Goal: Use online tool/utility: Utilize a website feature to perform a specific function

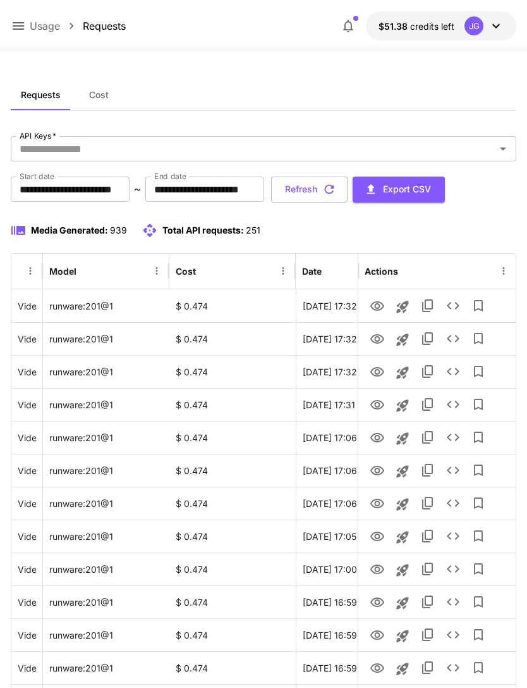
scroll to position [0, 65]
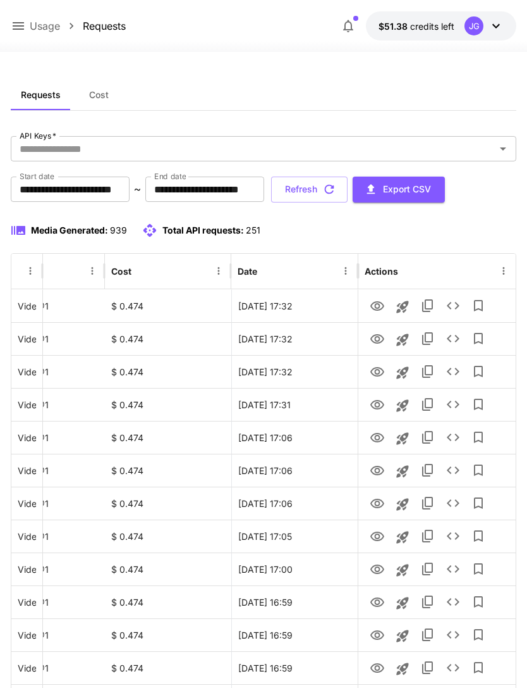
click at [23, 20] on icon at bounding box center [18, 25] width 15 height 15
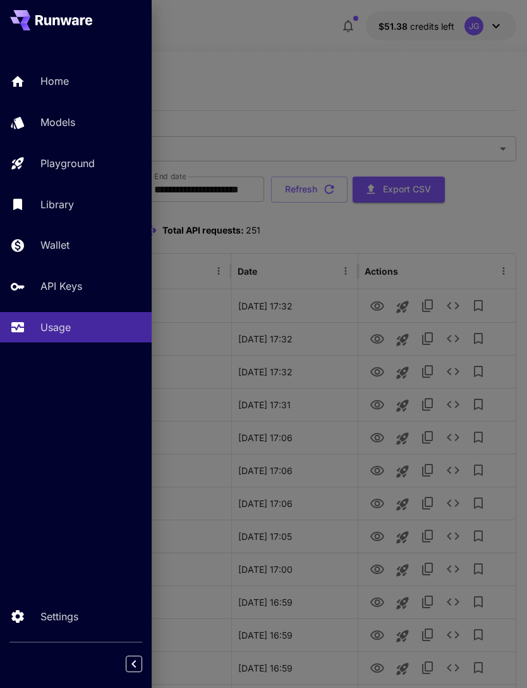
click at [58, 80] on p "Home" at bounding box center [54, 80] width 28 height 15
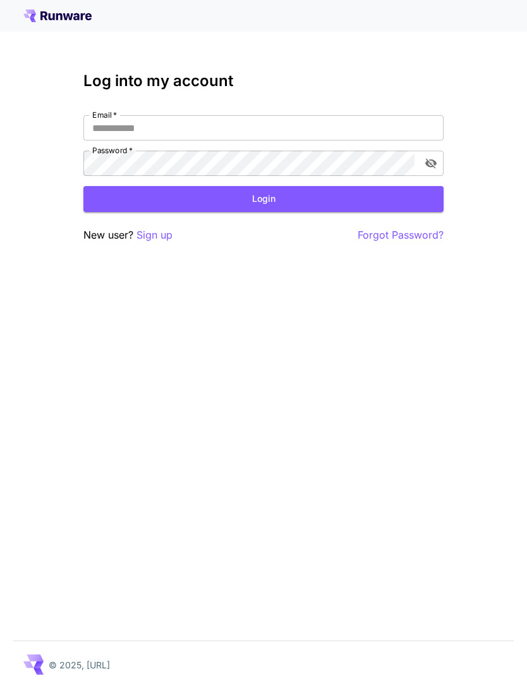
click at [313, 132] on input "Email   *" at bounding box center [263, 127] width 361 height 25
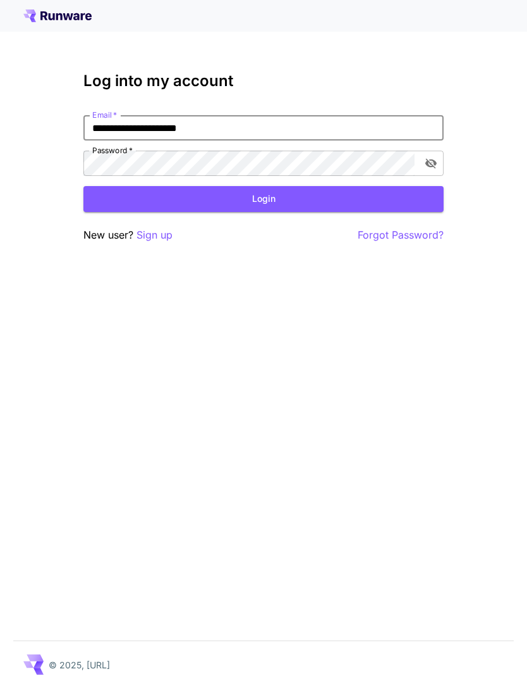
type input "**********"
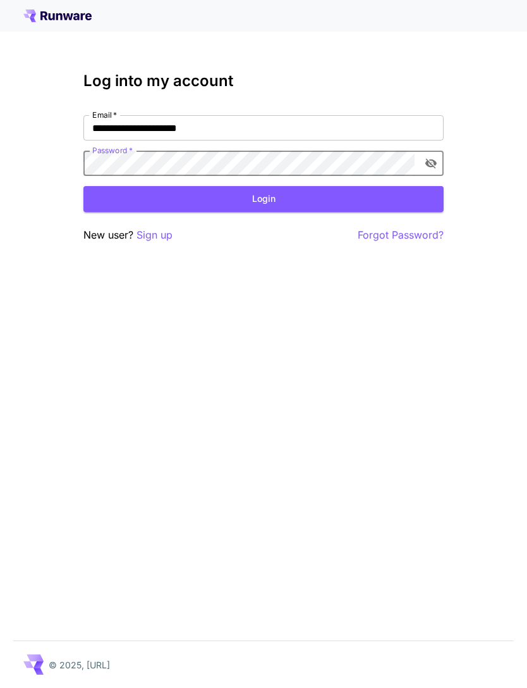
click at [277, 195] on button "Login" at bounding box center [263, 199] width 361 height 26
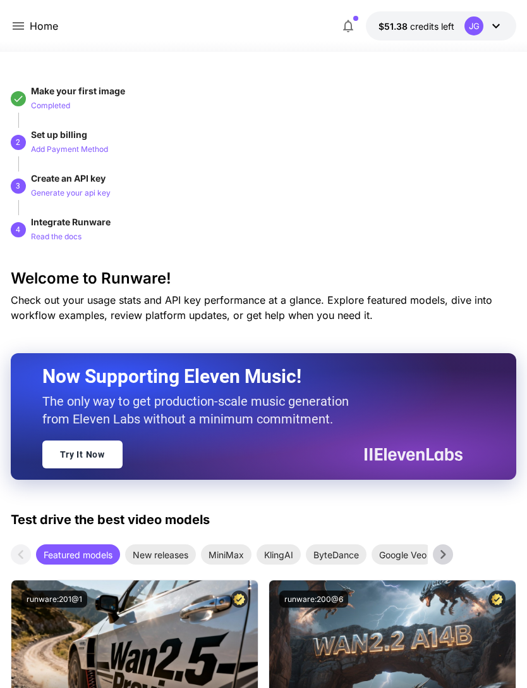
click at [24, 23] on icon at bounding box center [18, 25] width 15 height 15
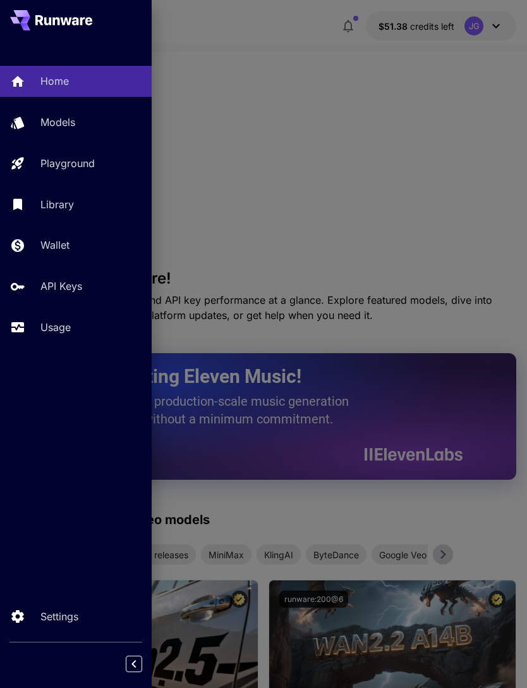
click at [63, 331] on p "Usage" at bounding box center [55, 326] width 30 height 15
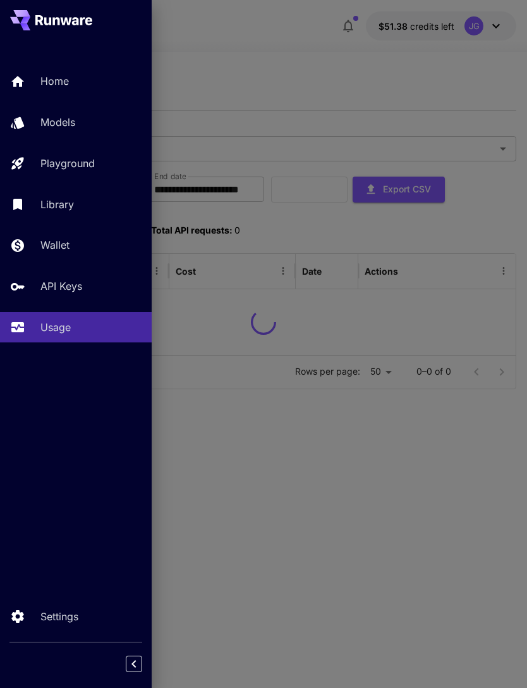
click at [320, 94] on div at bounding box center [263, 344] width 527 height 688
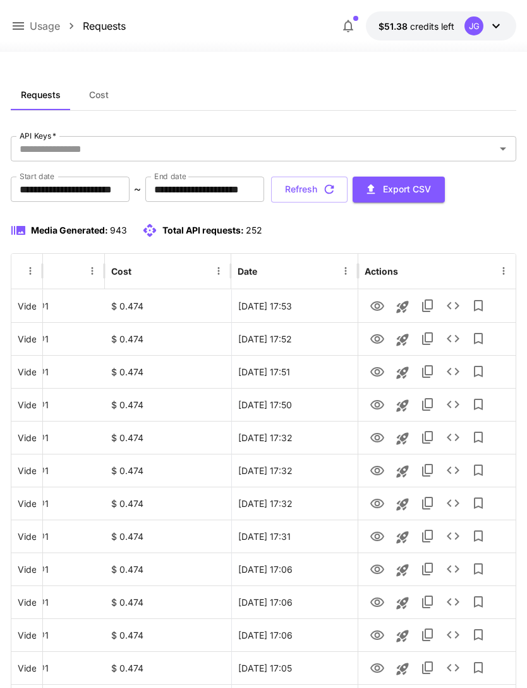
scroll to position [0, 65]
click at [379, 304] on icon "View" at bounding box center [378, 305] width 14 height 9
click at [376, 345] on icon "View" at bounding box center [377, 338] width 15 height 15
click at [374, 378] on icon "View" at bounding box center [377, 371] width 15 height 15
click at [376, 405] on icon "View" at bounding box center [378, 404] width 14 height 9
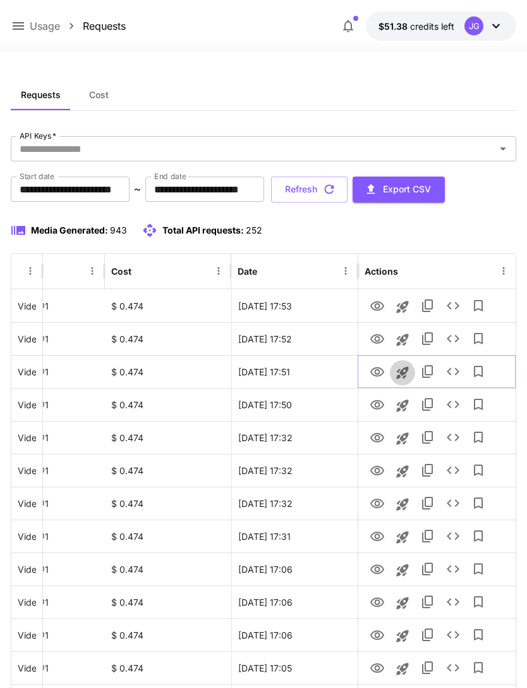
click at [404, 373] on icon "Launch in playground" at bounding box center [403, 372] width 12 height 12
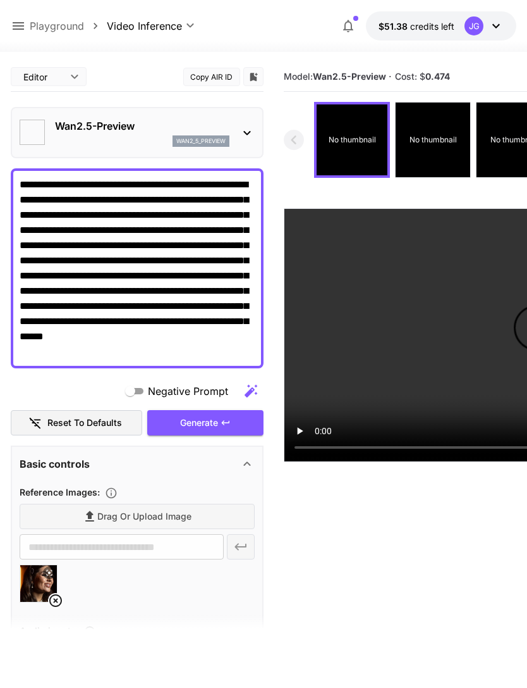
type input "*"
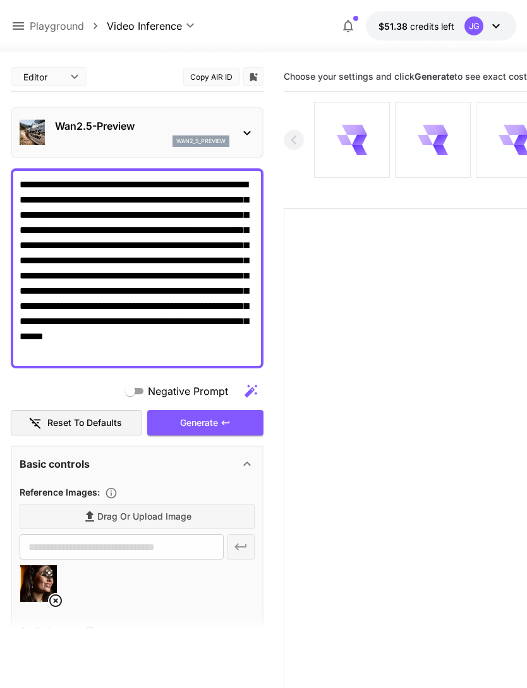
click at [54, 596] on icon at bounding box center [55, 600] width 15 height 15
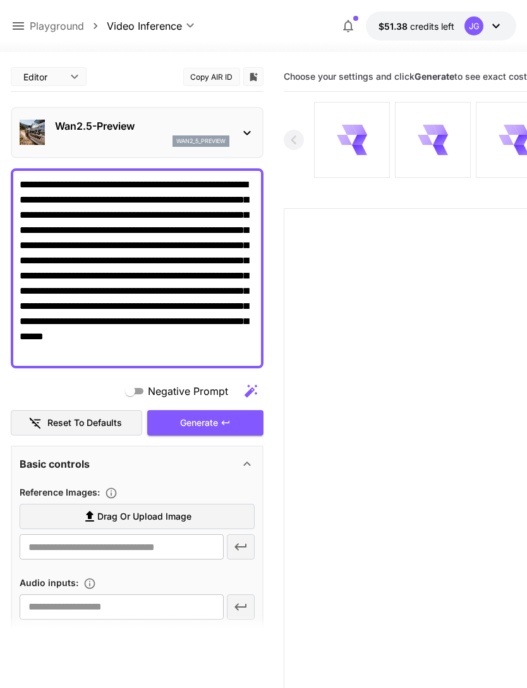
click at [168, 519] on span "Drag or upload image" at bounding box center [144, 517] width 94 height 16
click at [0, 0] on input "Drag or upload image" at bounding box center [0, 0] width 0 height 0
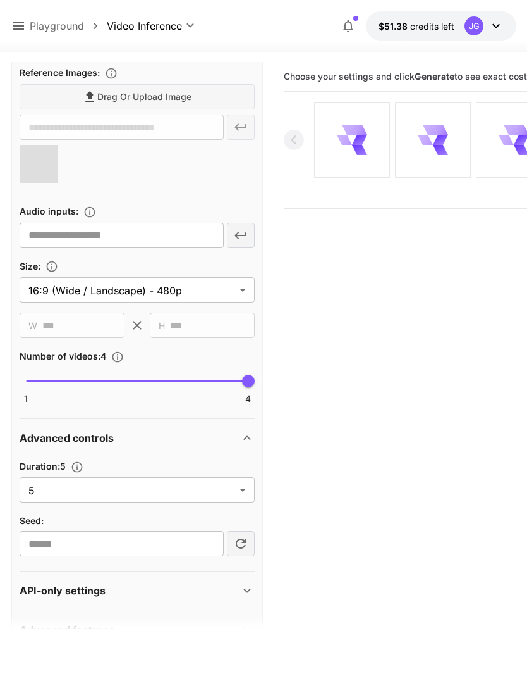
scroll to position [419, 0]
click at [241, 491] on body "**********" at bounding box center [263, 393] width 527 height 787
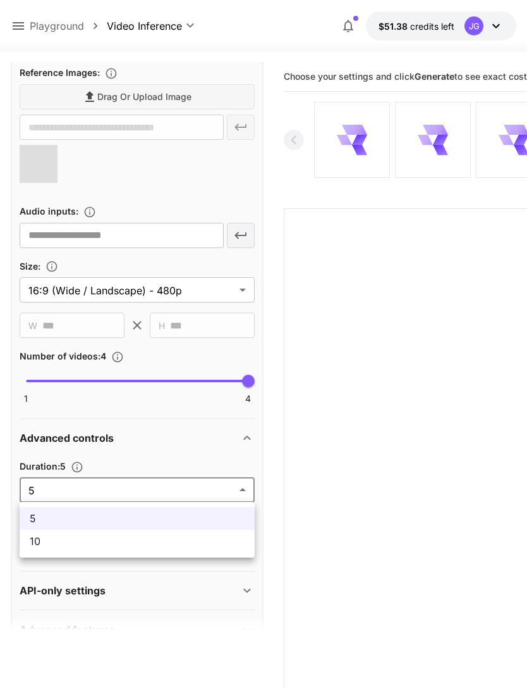
type input "**********"
click at [189, 541] on span "10" at bounding box center [137, 540] width 215 height 15
type input "**"
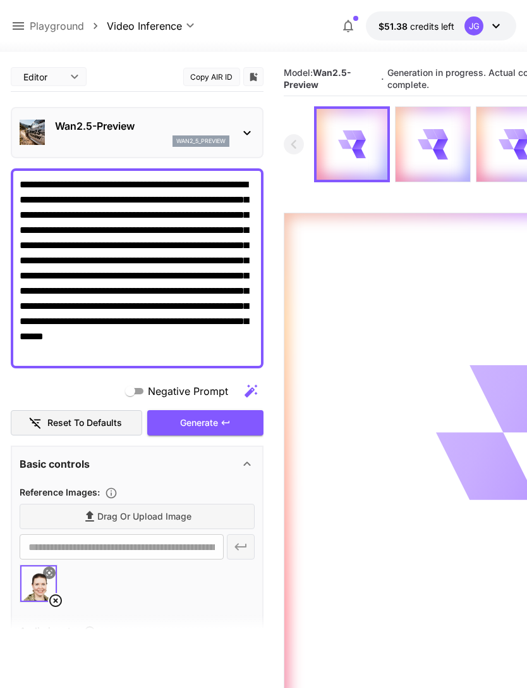
scroll to position [0, 0]
click at [25, 24] on icon at bounding box center [18, 25] width 15 height 15
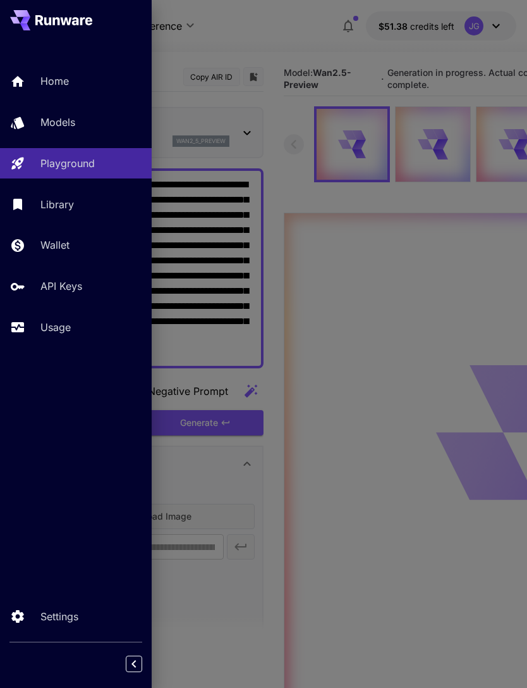
click at [70, 323] on p "Usage" at bounding box center [55, 326] width 30 height 15
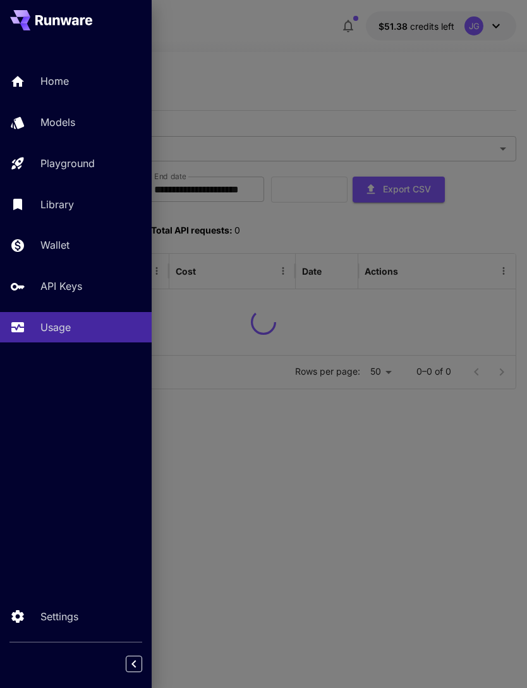
click at [319, 49] on div at bounding box center [263, 344] width 527 height 688
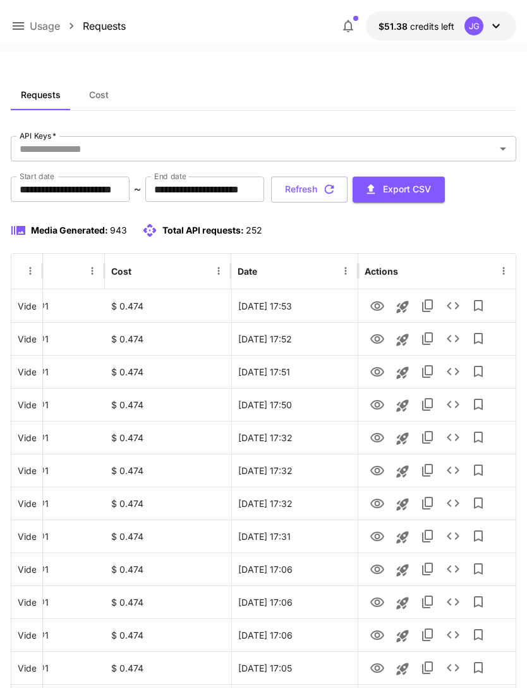
scroll to position [0, 65]
click at [377, 438] on icon "View" at bounding box center [377, 437] width 15 height 15
click at [377, 464] on icon "View" at bounding box center [377, 470] width 15 height 15
click at [376, 505] on icon "View" at bounding box center [378, 502] width 14 height 9
click at [381, 469] on icon "View" at bounding box center [377, 470] width 15 height 15
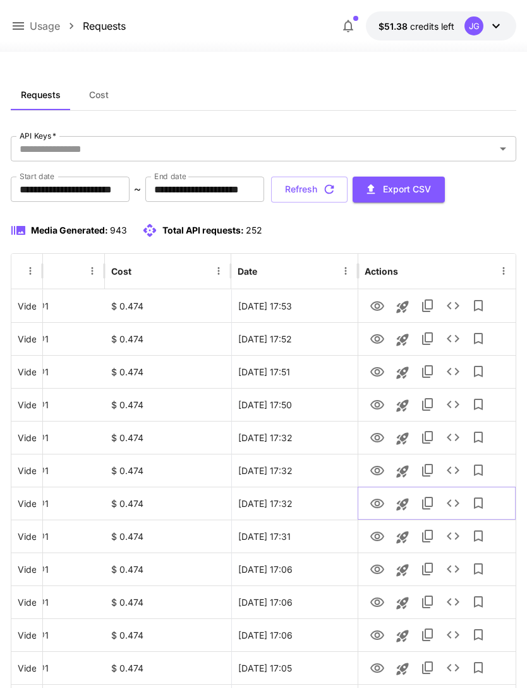
click at [379, 500] on icon "View" at bounding box center [377, 503] width 15 height 15
click at [381, 537] on icon "View" at bounding box center [377, 536] width 15 height 15
click at [371, 572] on icon "View" at bounding box center [377, 569] width 15 height 15
click at [370, 606] on icon "View" at bounding box center [377, 602] width 15 height 15
click at [377, 638] on icon "View" at bounding box center [378, 634] width 14 height 9
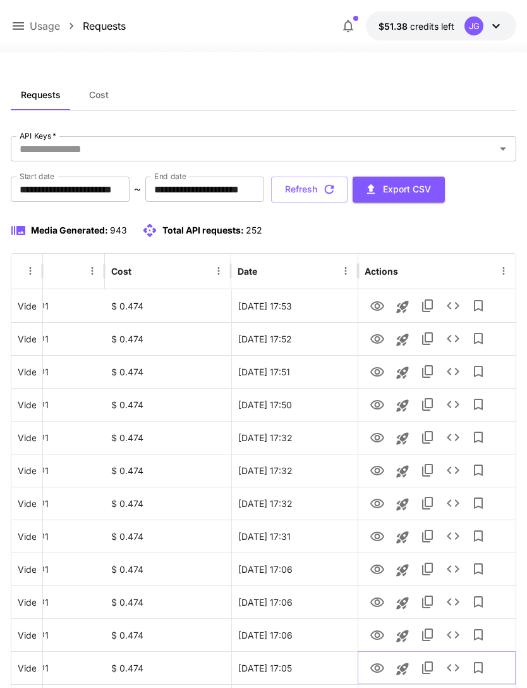
click at [377, 674] on icon "View" at bounding box center [377, 667] width 15 height 15
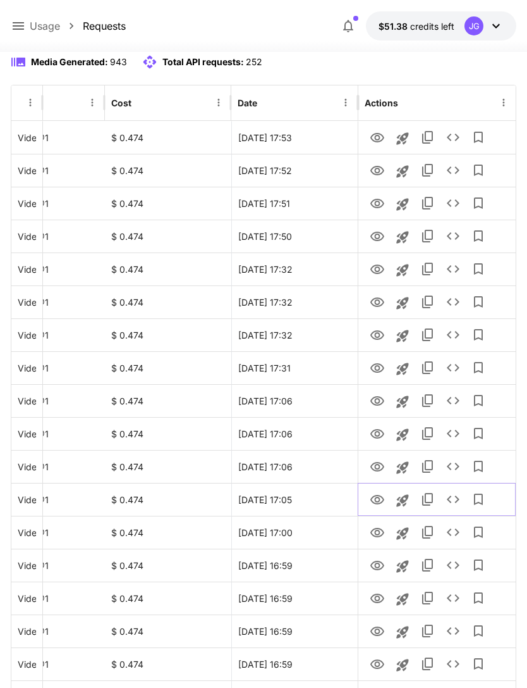
scroll to position [166, 0]
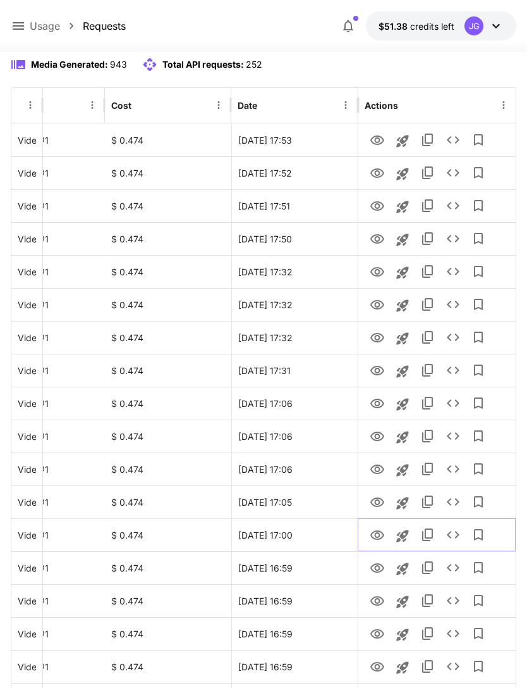
click at [377, 534] on icon "View" at bounding box center [377, 534] width 15 height 15
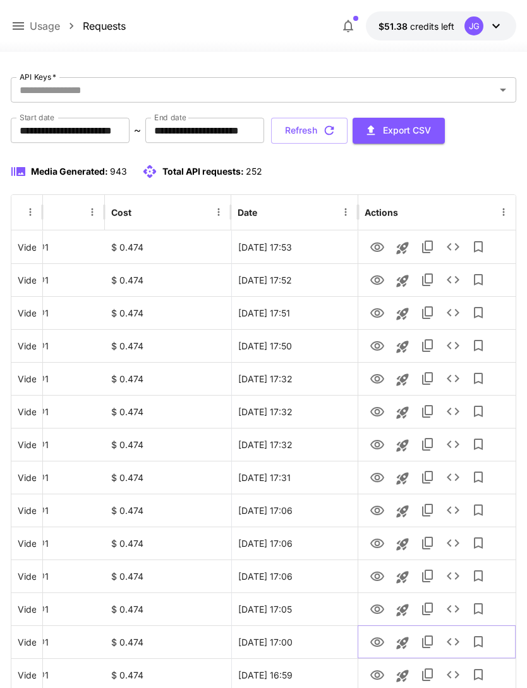
scroll to position [0, 0]
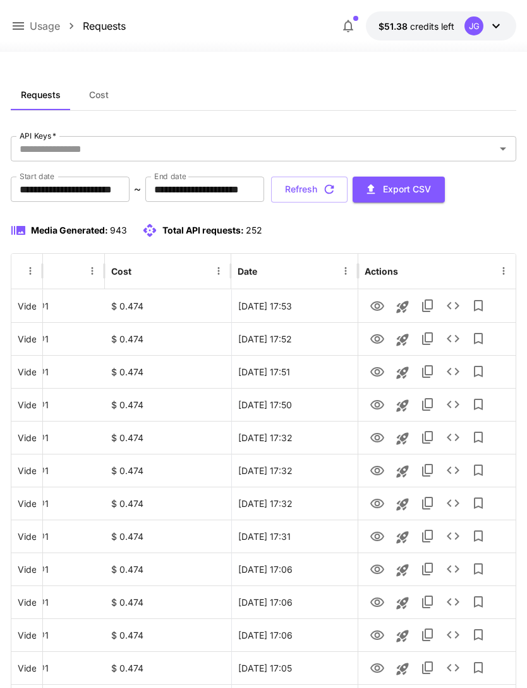
click at [348, 186] on button "Refresh" at bounding box center [309, 189] width 77 height 26
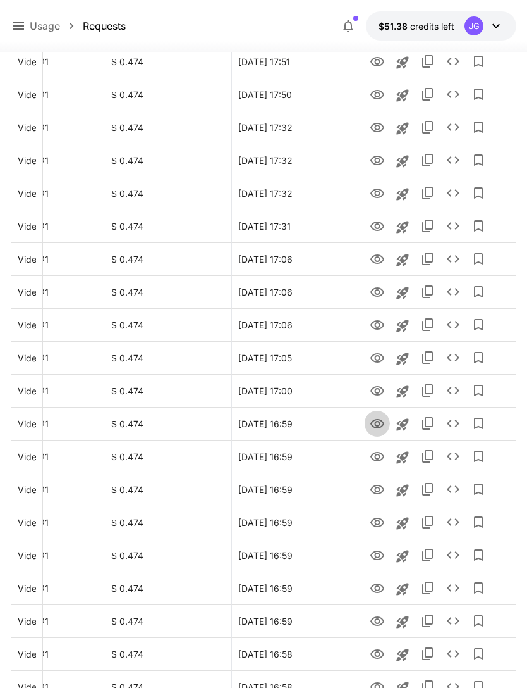
scroll to position [310, 0]
click at [379, 422] on icon "View" at bounding box center [378, 423] width 14 height 9
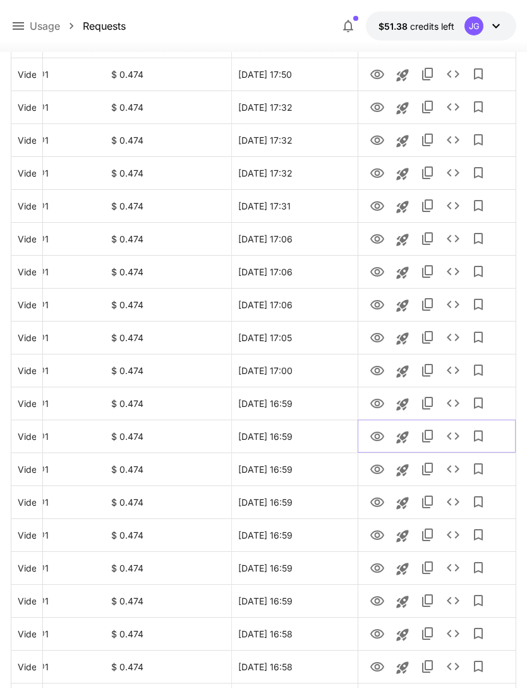
click at [377, 436] on icon "View" at bounding box center [377, 436] width 15 height 15
click at [381, 466] on icon "View" at bounding box center [378, 468] width 14 height 9
click at [381, 501] on icon "View" at bounding box center [377, 502] width 15 height 15
click at [376, 536] on icon "View" at bounding box center [378, 534] width 14 height 9
click at [376, 568] on icon "View" at bounding box center [378, 567] width 14 height 9
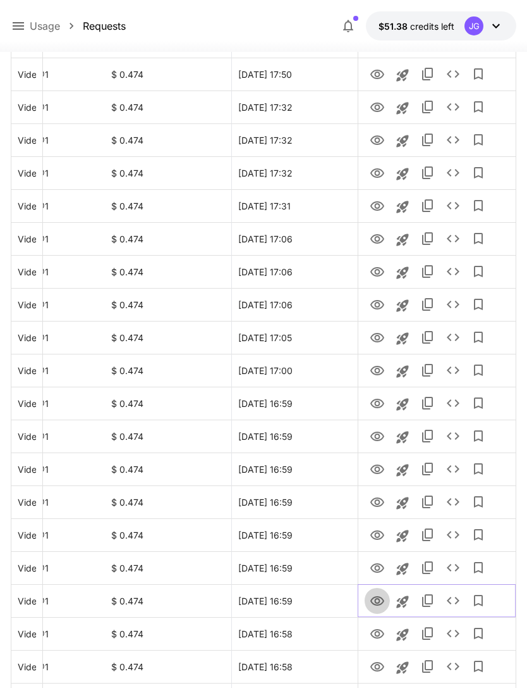
click at [377, 602] on icon "View" at bounding box center [378, 600] width 14 height 9
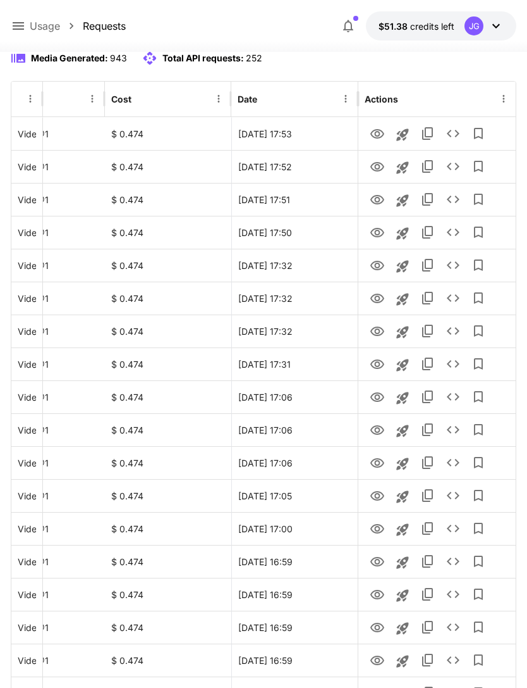
scroll to position [0, 0]
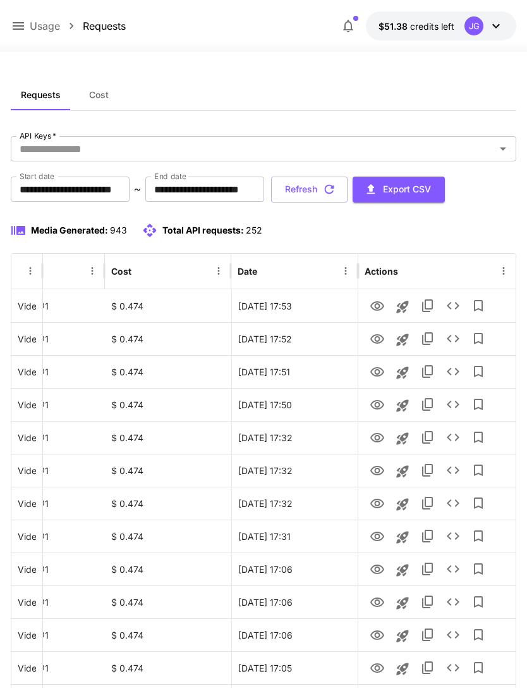
click at [348, 190] on button "Refresh" at bounding box center [309, 189] width 77 height 26
click at [374, 401] on icon "View" at bounding box center [378, 404] width 14 height 9
click at [20, 30] on icon at bounding box center [18, 26] width 11 height 8
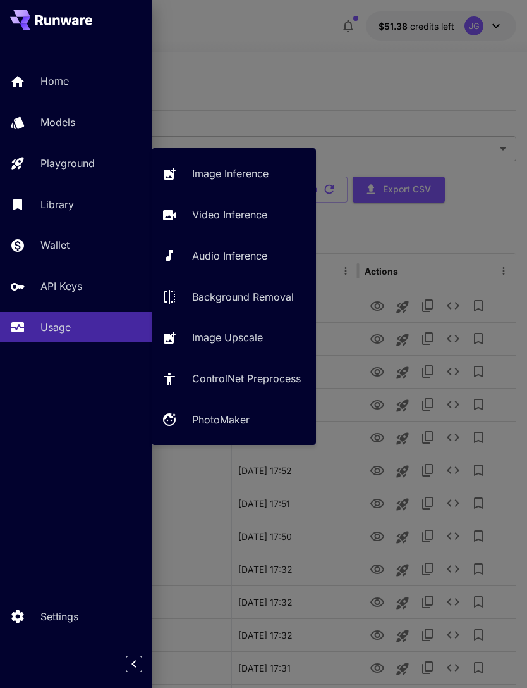
click at [102, 156] on div "Playground" at bounding box center [90, 163] width 101 height 15
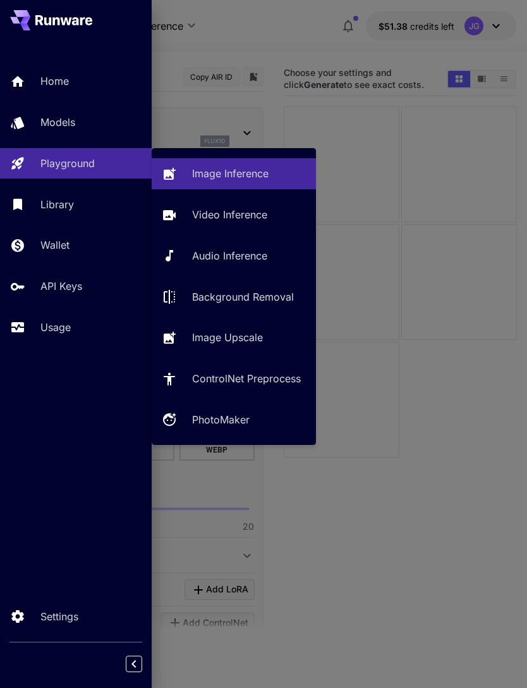
click at [228, 214] on p "Video Inference" at bounding box center [229, 214] width 75 height 15
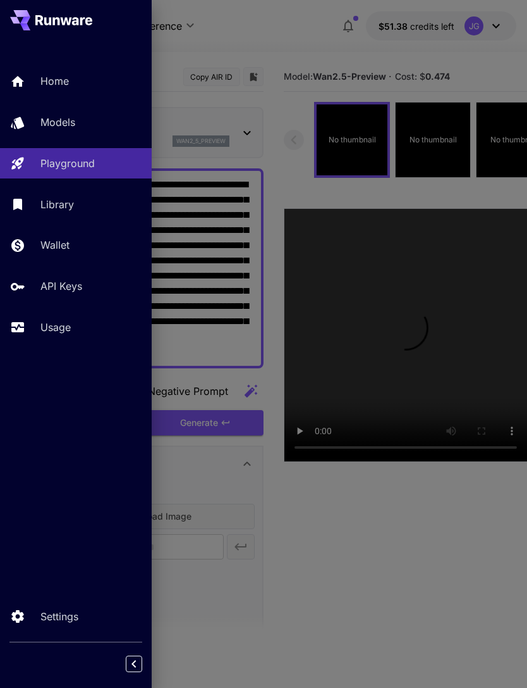
type input "**********"
type input "*"
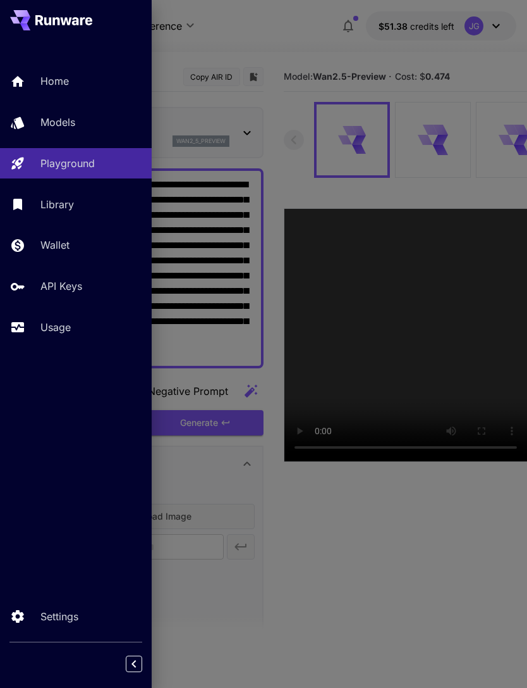
click at [266, 34] on div at bounding box center [263, 344] width 527 height 688
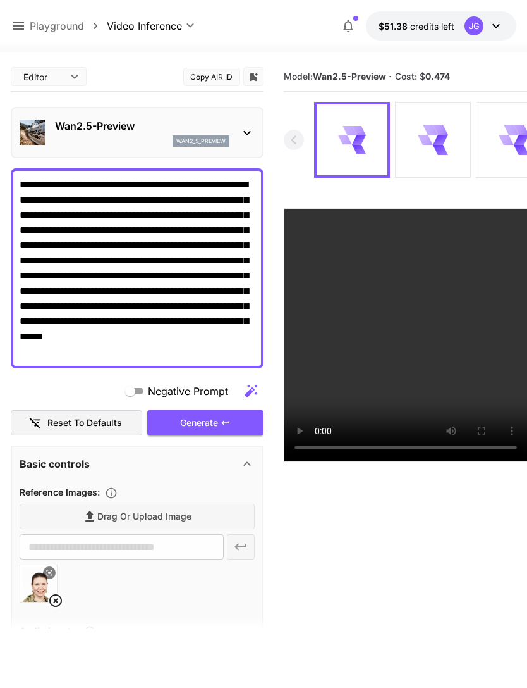
click at [57, 600] on icon at bounding box center [55, 600] width 15 height 15
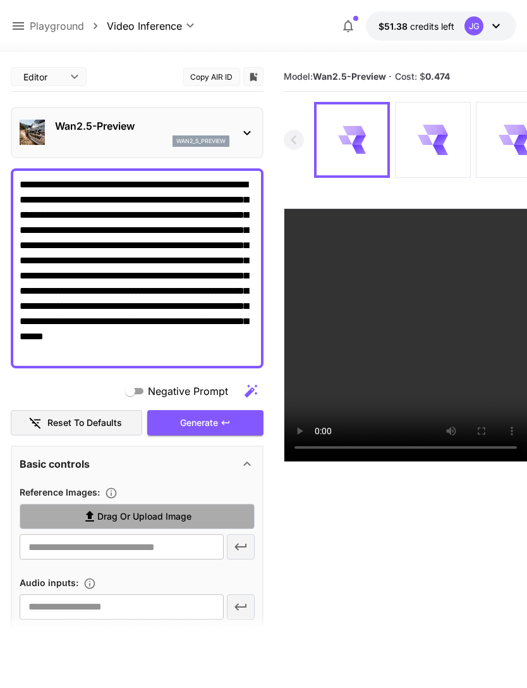
click at [184, 515] on span "Drag or upload image" at bounding box center [144, 517] width 94 height 16
click at [0, 0] on input "Drag or upload image" at bounding box center [0, 0] width 0 height 0
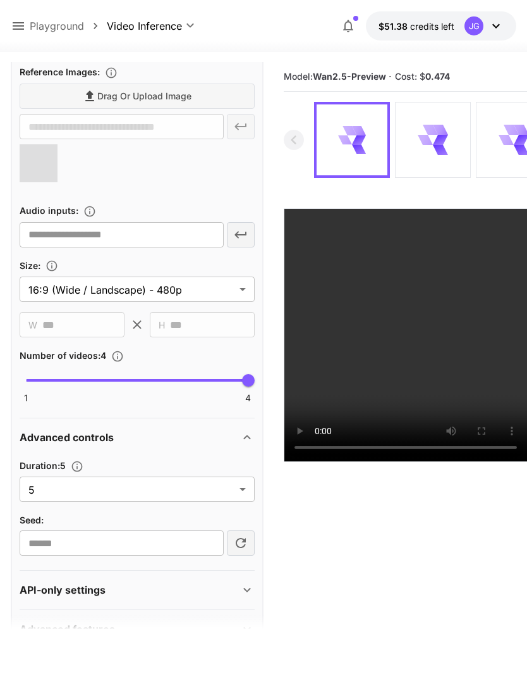
scroll to position [419, 0]
click at [237, 493] on body "**********" at bounding box center [263, 393] width 527 height 787
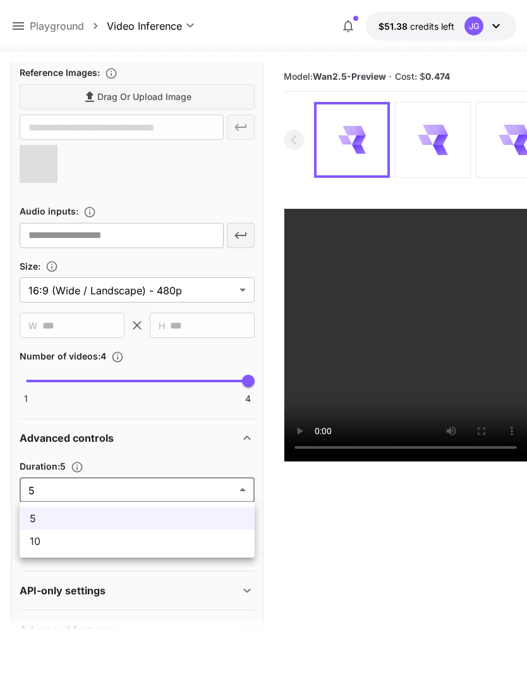
type input "**********"
click at [174, 543] on span "10" at bounding box center [137, 540] width 215 height 15
type input "**"
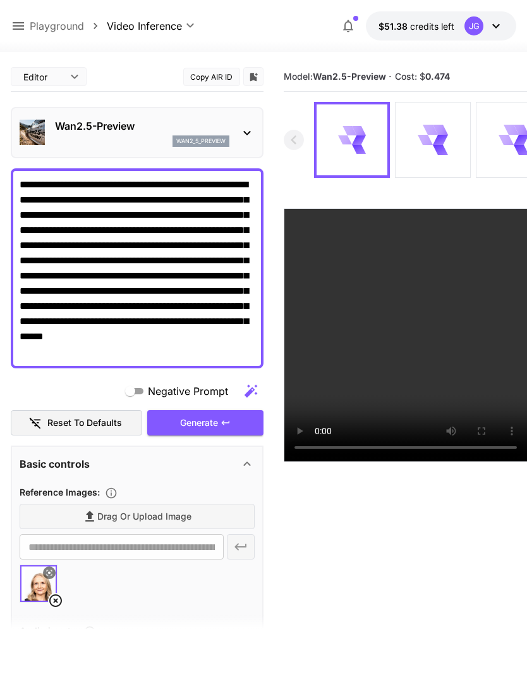
scroll to position [0, 0]
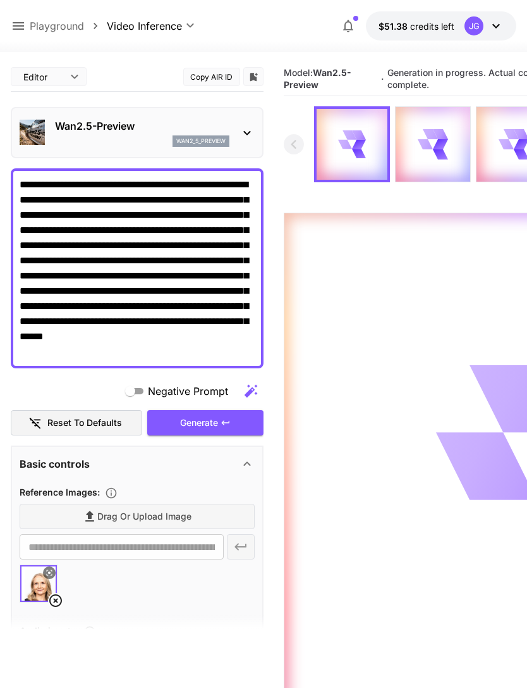
click at [18, 26] on icon at bounding box center [18, 26] width 11 height 8
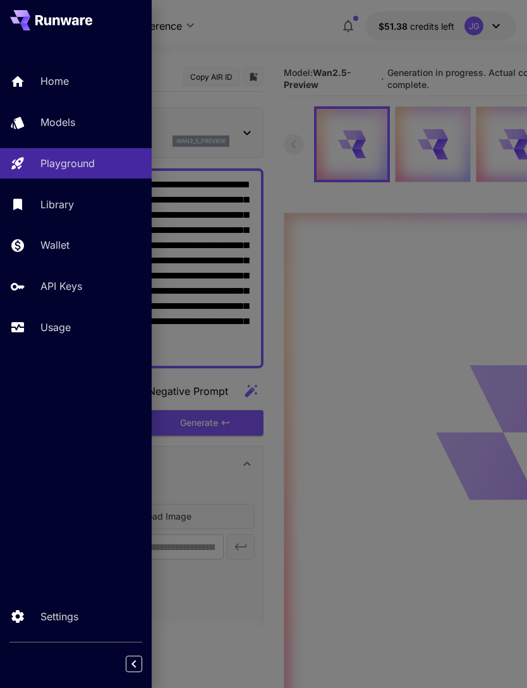
click at [68, 330] on p "Usage" at bounding box center [55, 326] width 30 height 15
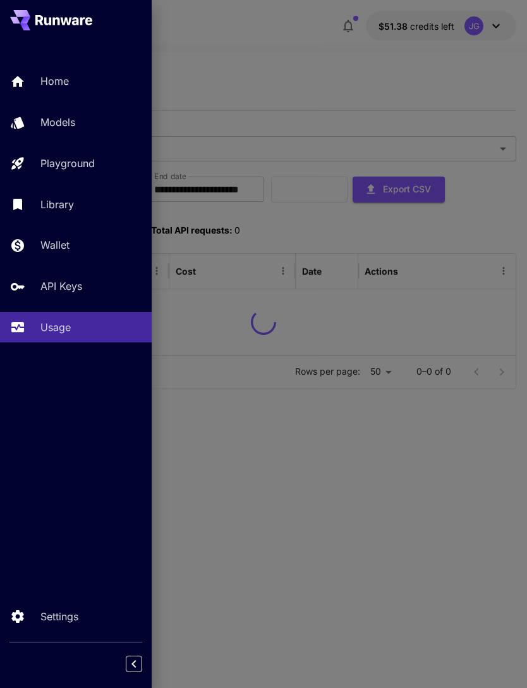
click at [295, 72] on div at bounding box center [263, 344] width 527 height 688
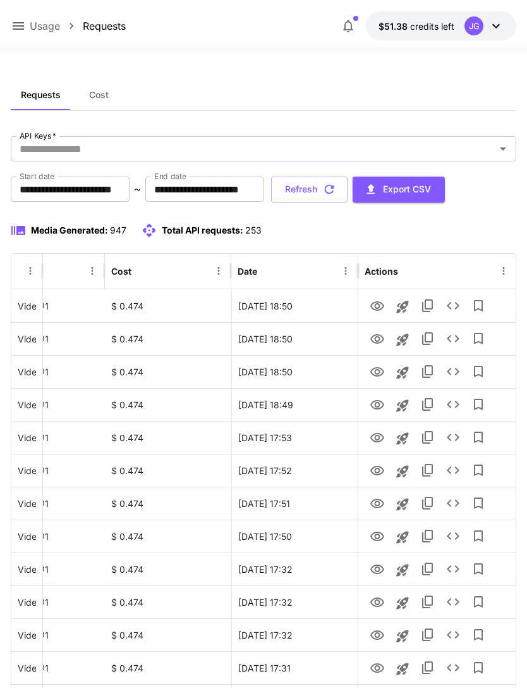
scroll to position [0, 65]
click at [374, 371] on icon "View" at bounding box center [377, 371] width 15 height 15
click at [377, 341] on icon "View" at bounding box center [378, 338] width 14 height 9
click at [379, 303] on icon "View" at bounding box center [377, 306] width 15 height 15
click at [348, 185] on button "Refresh" at bounding box center [309, 189] width 77 height 26
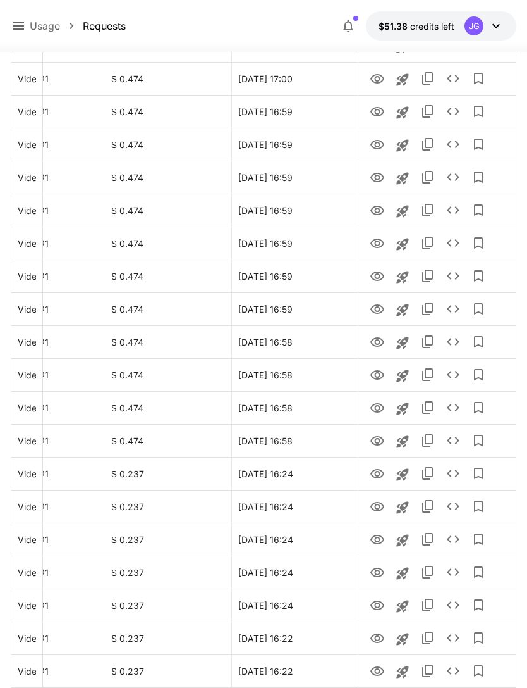
scroll to position [753, 0]
click at [377, 339] on icon "View" at bounding box center [377, 342] width 15 height 15
click at [379, 382] on icon "View" at bounding box center [377, 375] width 15 height 15
click at [374, 411] on icon "View" at bounding box center [378, 408] width 14 height 9
click at [383, 445] on icon "View" at bounding box center [377, 441] width 15 height 15
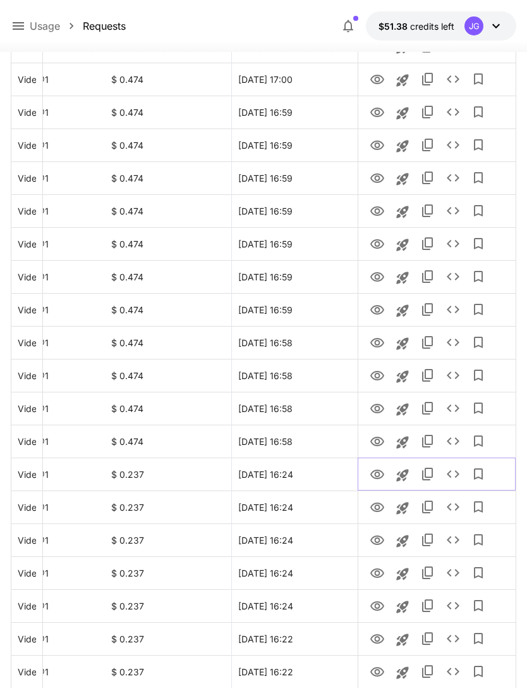
click at [377, 473] on icon "View" at bounding box center [377, 474] width 15 height 15
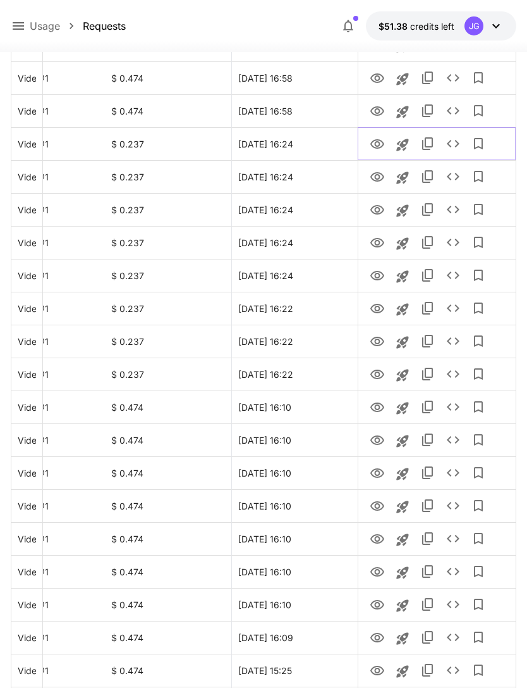
scroll to position [1083, 0]
click at [379, 409] on icon "View" at bounding box center [378, 406] width 14 height 9
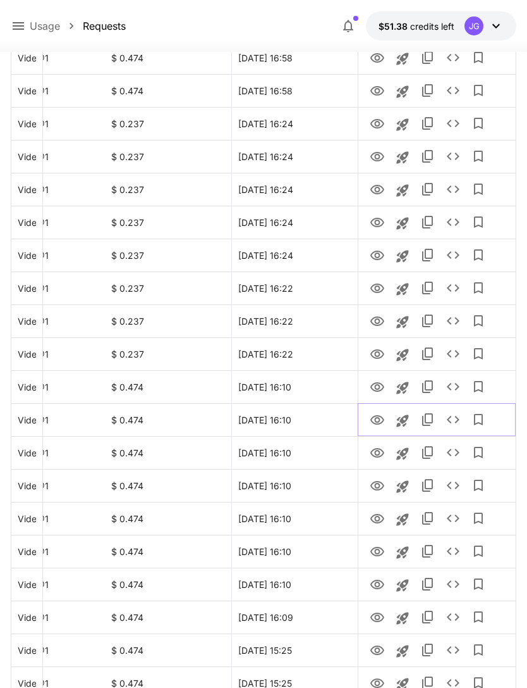
click at [381, 426] on icon "View" at bounding box center [377, 419] width 15 height 15
click at [377, 389] on icon "View" at bounding box center [378, 386] width 14 height 9
click at [374, 455] on icon "View" at bounding box center [378, 452] width 14 height 9
click at [379, 484] on icon "View" at bounding box center [378, 485] width 14 height 9
click at [376, 519] on icon "View" at bounding box center [377, 518] width 15 height 15
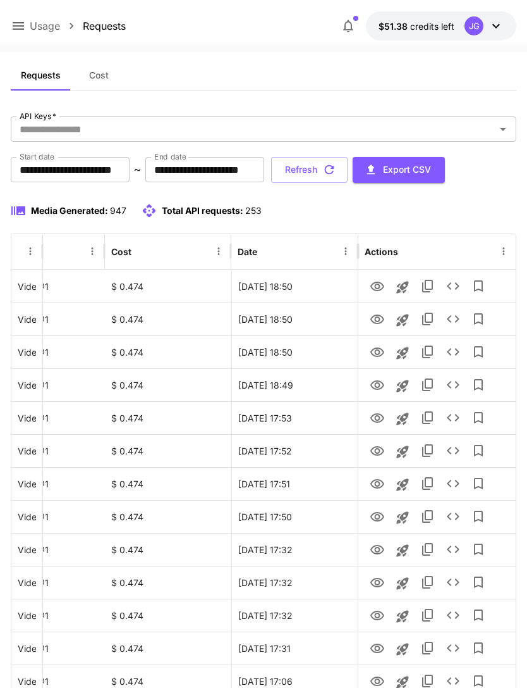
scroll to position [0, 0]
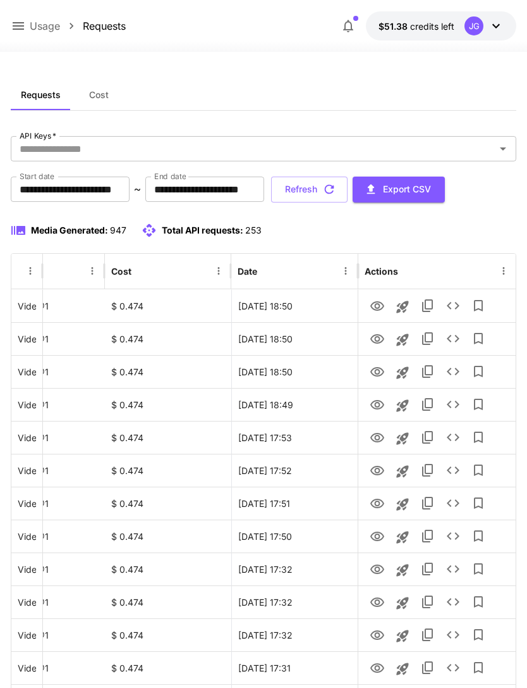
click at [335, 187] on icon "button" at bounding box center [329, 189] width 9 height 9
click at [380, 373] on icon "View" at bounding box center [377, 371] width 15 height 15
click at [18, 32] on icon at bounding box center [18, 25] width 15 height 15
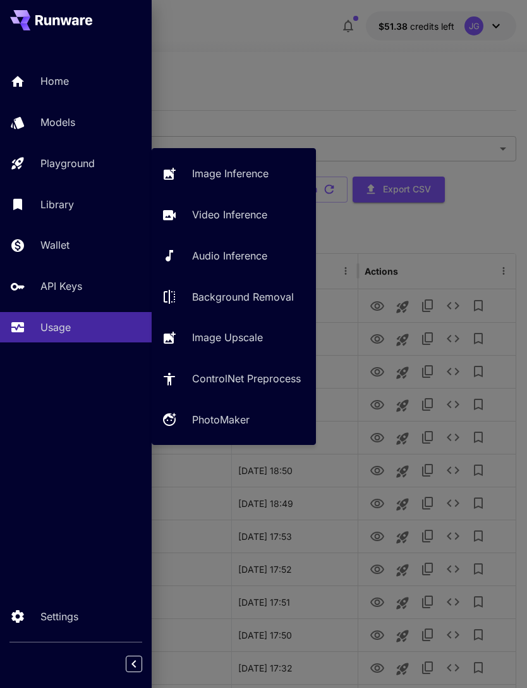
click at [248, 215] on p "Video Inference" at bounding box center [229, 214] width 75 height 15
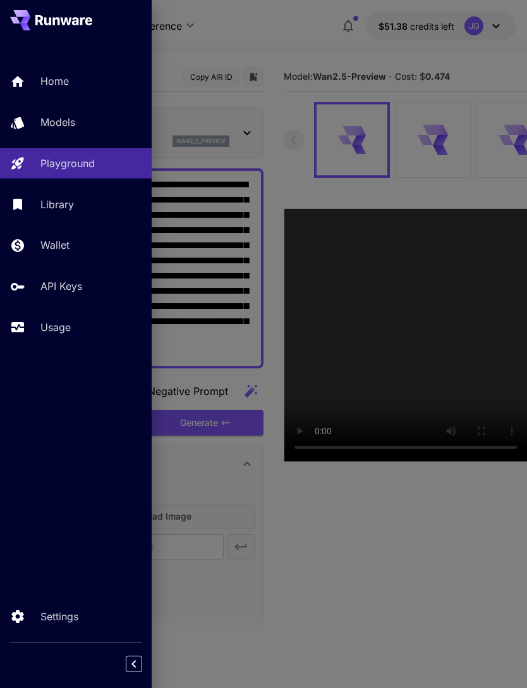
click at [283, 39] on div at bounding box center [263, 344] width 527 height 688
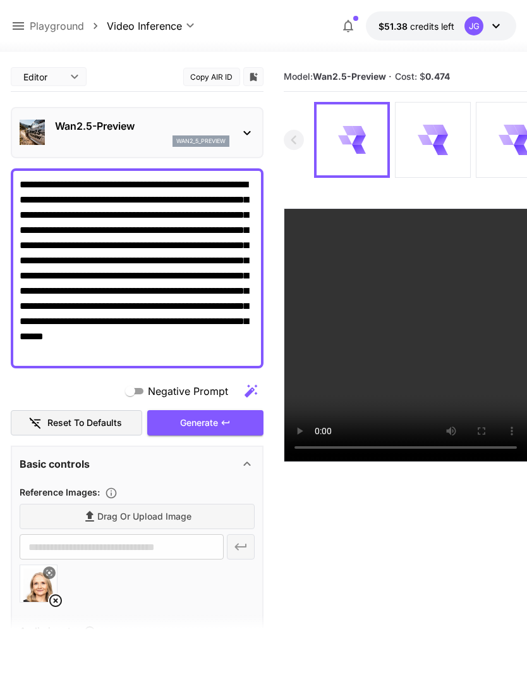
click at [58, 600] on icon at bounding box center [55, 600] width 15 height 15
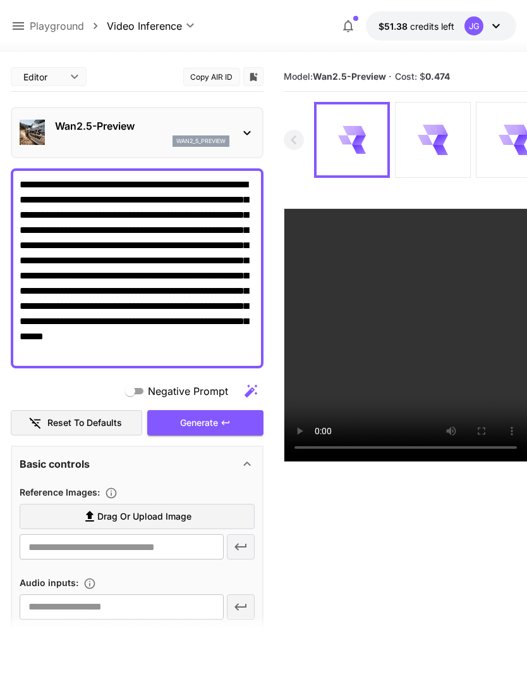
click at [207, 517] on label "Drag or upload image" at bounding box center [137, 516] width 235 height 26
click at [0, 0] on input "Drag or upload image" at bounding box center [0, 0] width 0 height 0
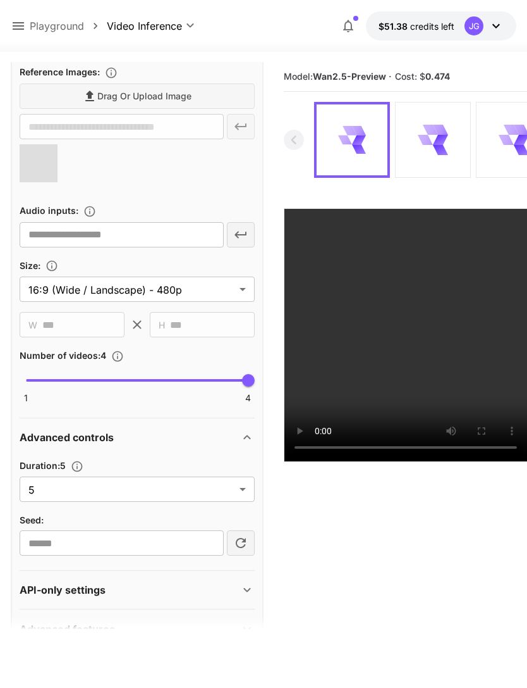
scroll to position [419, 0]
click at [235, 490] on body "**********" at bounding box center [263, 393] width 527 height 787
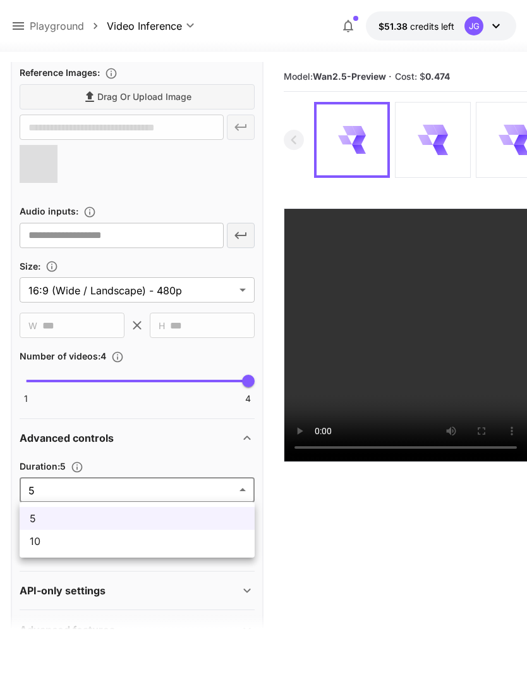
click at [196, 546] on span "10" at bounding box center [137, 540] width 215 height 15
type input "**"
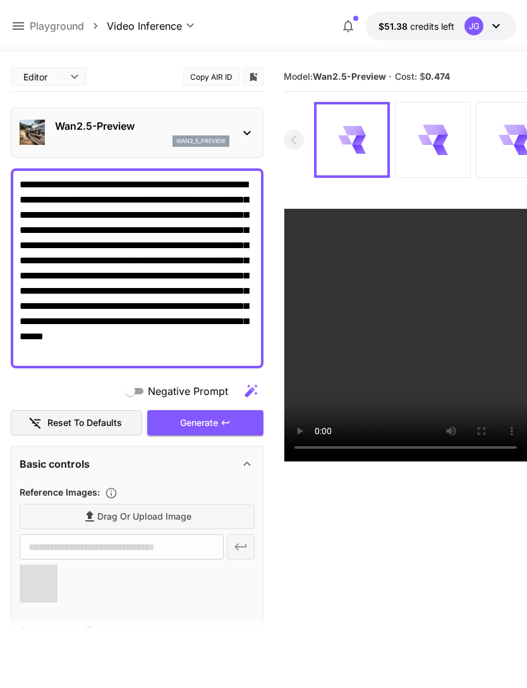
scroll to position [0, 0]
type input "**********"
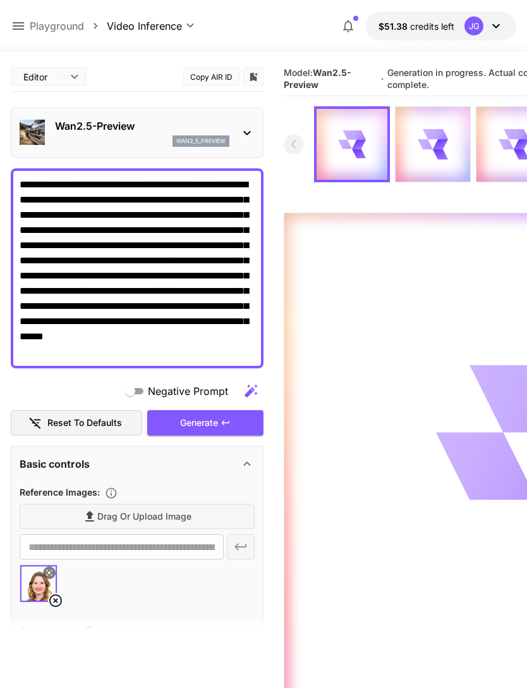
click at [19, 28] on icon at bounding box center [18, 25] width 15 height 15
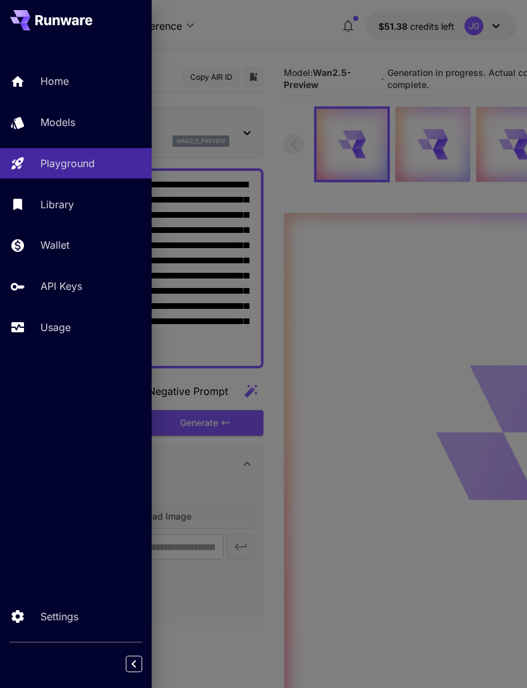
click at [65, 330] on p "Usage" at bounding box center [55, 326] width 30 height 15
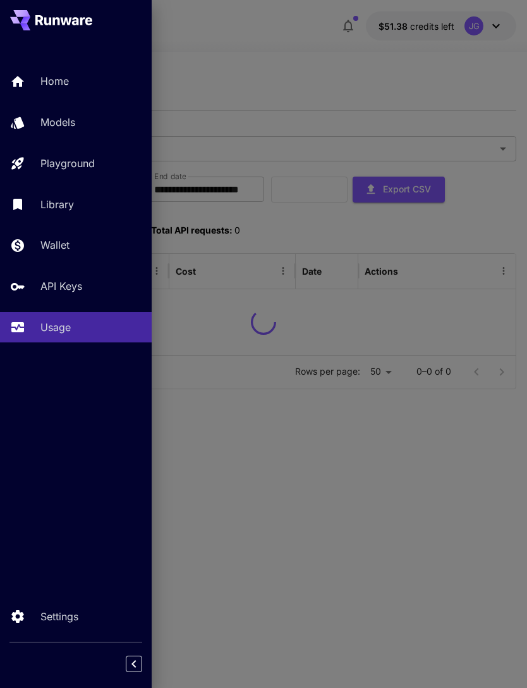
click at [278, 66] on div at bounding box center [263, 344] width 527 height 688
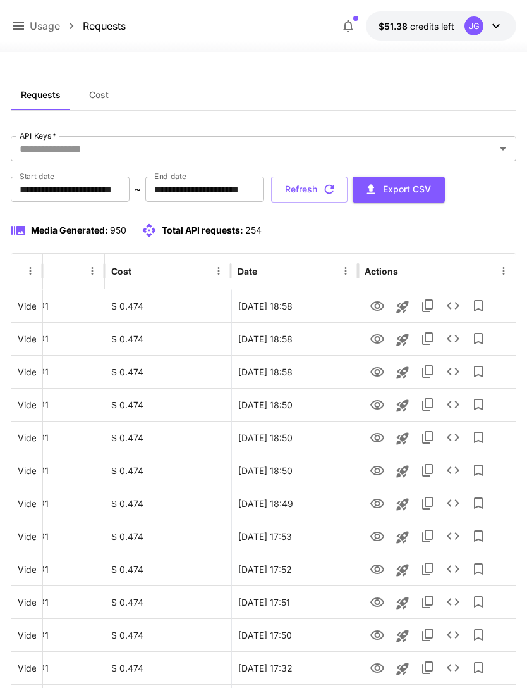
scroll to position [0, 65]
click at [379, 305] on icon "View" at bounding box center [378, 305] width 14 height 9
click at [377, 345] on icon "View" at bounding box center [377, 338] width 15 height 15
click at [381, 306] on icon "View" at bounding box center [377, 306] width 15 height 15
click at [378, 339] on icon "View" at bounding box center [377, 338] width 15 height 15
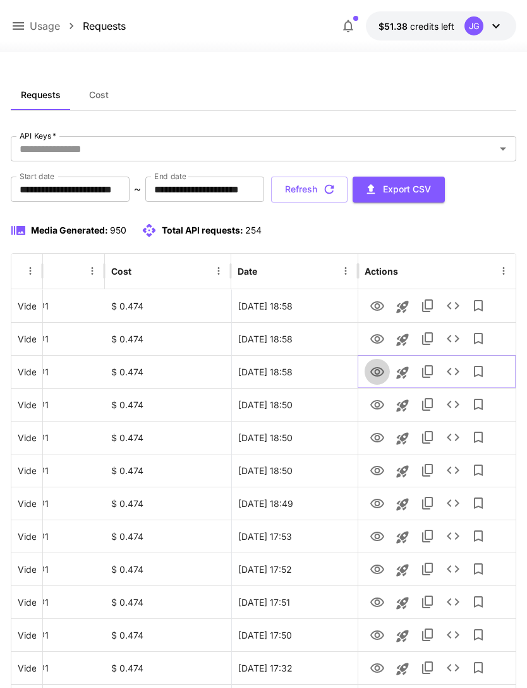
click at [377, 376] on icon "View" at bounding box center [378, 371] width 14 height 9
